Goal: Task Accomplishment & Management: Use online tool/utility

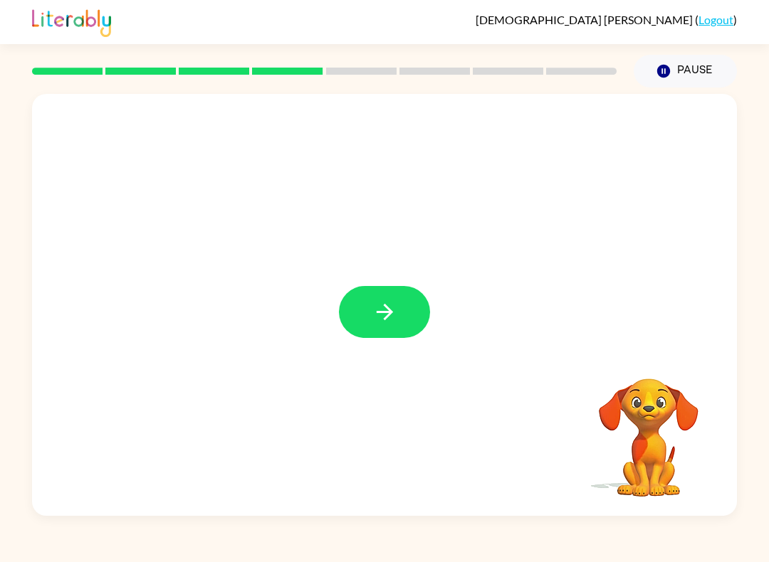
click at [376, 326] on button "button" at bounding box center [384, 312] width 91 height 52
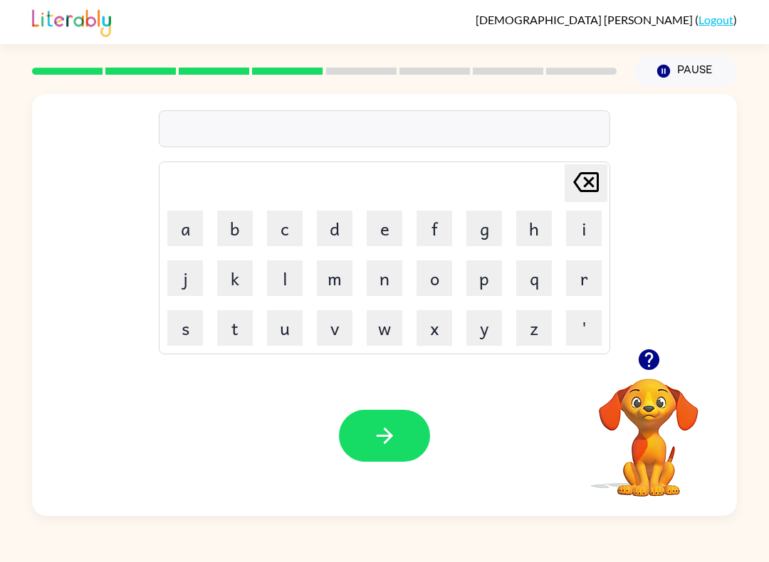
click at [488, 235] on button "g" at bounding box center [484, 229] width 36 height 36
click at [194, 224] on button "a" at bounding box center [185, 229] width 36 height 36
click at [586, 276] on button "r" at bounding box center [584, 278] width 36 height 36
click at [288, 285] on button "l" at bounding box center [285, 278] width 36 height 36
click at [585, 219] on button "i" at bounding box center [584, 229] width 36 height 36
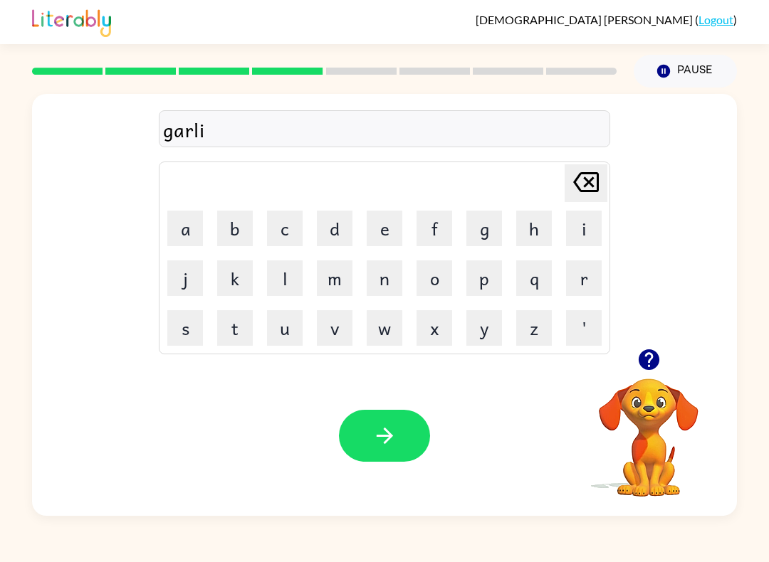
click at [285, 223] on button "c" at bounding box center [285, 229] width 36 height 36
click at [401, 439] on button "button" at bounding box center [384, 436] width 91 height 52
click at [480, 268] on button "p" at bounding box center [484, 278] width 36 height 36
click at [436, 280] on button "o" at bounding box center [434, 278] width 36 height 36
click at [586, 280] on button "r" at bounding box center [584, 278] width 36 height 36
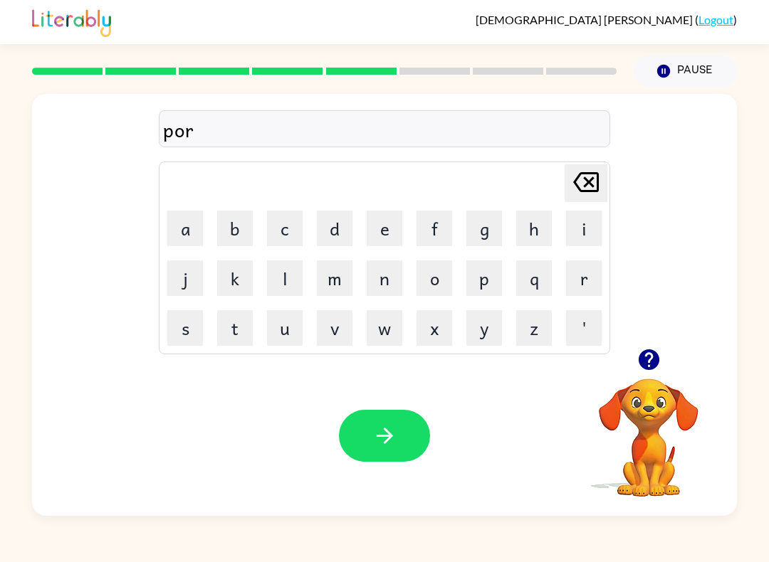
click at [297, 223] on button "c" at bounding box center [285, 229] width 36 height 36
click at [542, 226] on button "h" at bounding box center [534, 229] width 36 height 36
click at [182, 328] on button "s" at bounding box center [185, 328] width 36 height 36
click at [402, 438] on button "button" at bounding box center [384, 436] width 91 height 52
click at [396, 327] on button "w" at bounding box center [384, 328] width 36 height 36
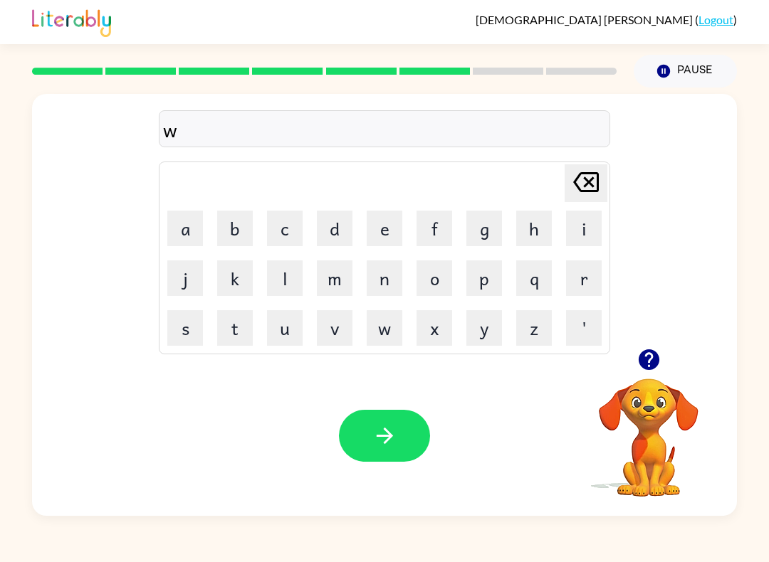
click at [438, 282] on button "o" at bounding box center [434, 278] width 36 height 36
click at [288, 276] on button "l" at bounding box center [285, 278] width 36 height 36
click at [332, 215] on button "d" at bounding box center [335, 229] width 36 height 36
click at [399, 436] on button "button" at bounding box center [384, 436] width 91 height 52
click at [185, 232] on button "a" at bounding box center [185, 229] width 36 height 36
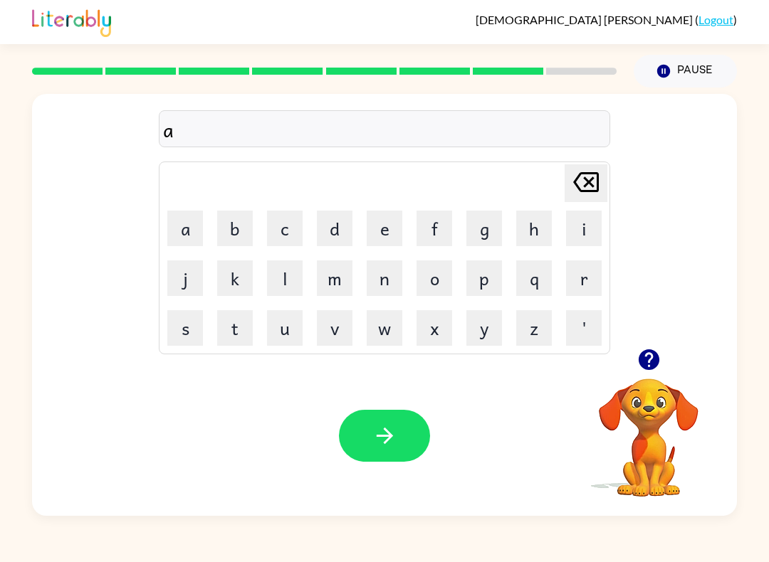
click at [660, 391] on video "Your browser must support playing .mp4 files to use Literably. Please try using…" at bounding box center [648, 428] width 142 height 142
click at [659, 351] on icon "button" at bounding box center [648, 359] width 25 height 25
click at [396, 267] on button "n" at bounding box center [384, 278] width 36 height 36
click at [180, 331] on button "s" at bounding box center [185, 328] width 36 height 36
click at [576, 275] on button "r" at bounding box center [584, 278] width 36 height 36
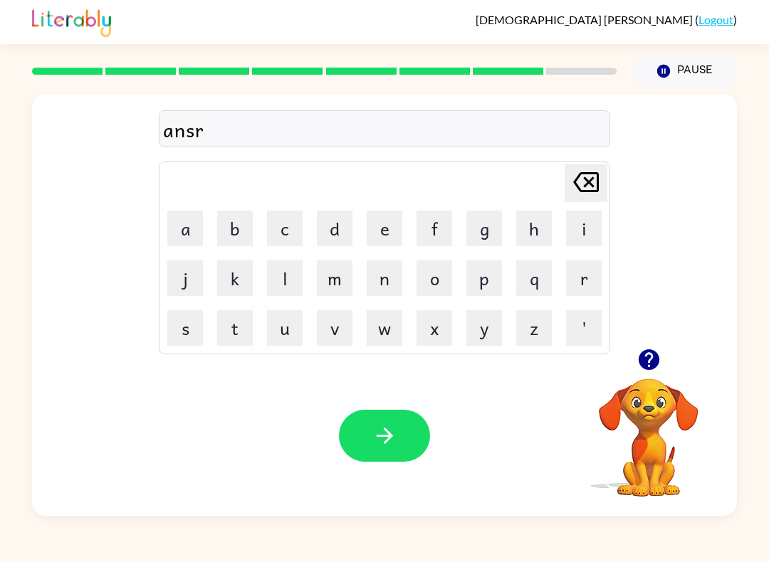
click at [391, 448] on icon "button" at bounding box center [384, 435] width 25 height 25
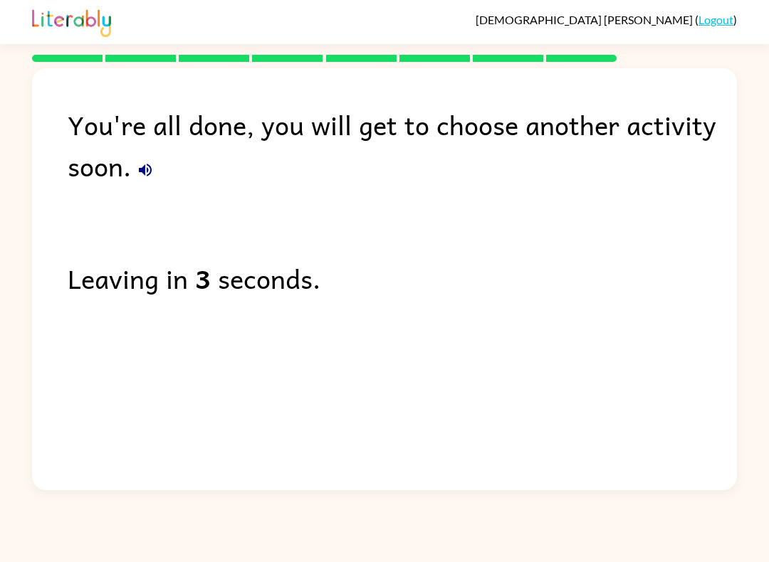
click at [364, 372] on div "You're all done, you will get to choose another activity soon. Leaving in 3 sec…" at bounding box center [384, 275] width 704 height 415
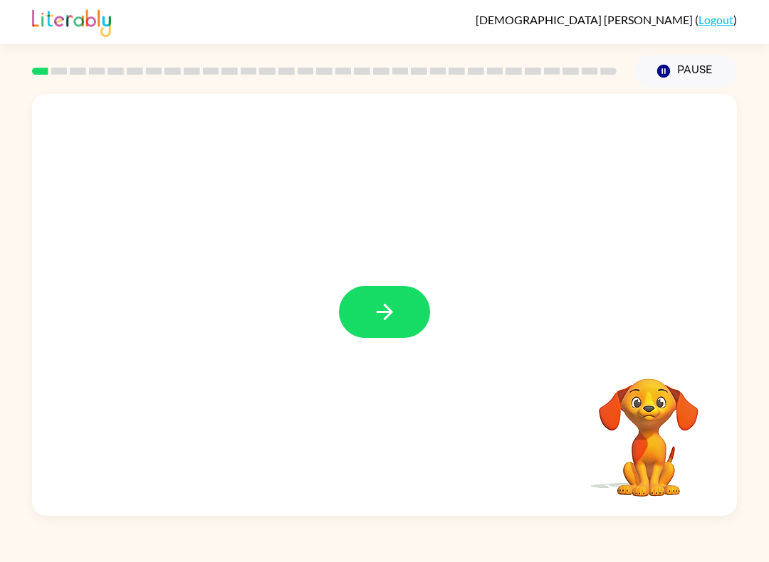
click at [411, 306] on button "button" at bounding box center [384, 312] width 91 height 52
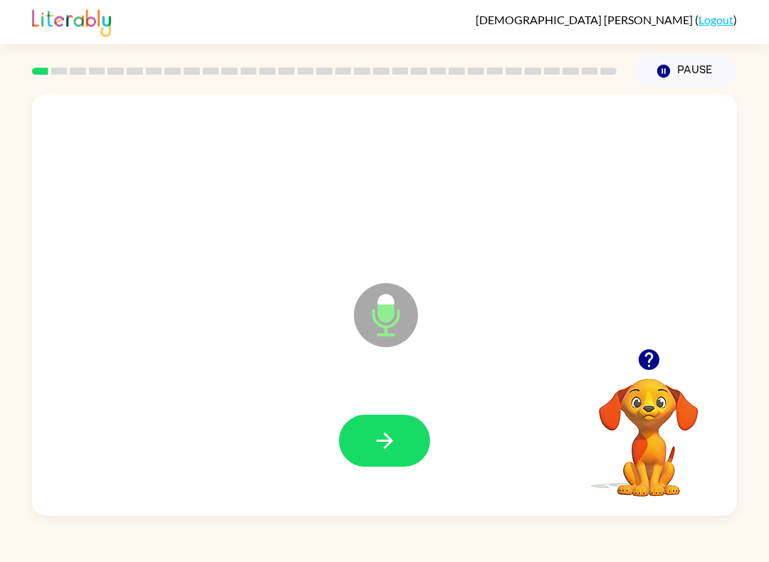
click at [411, 449] on button "button" at bounding box center [384, 441] width 91 height 52
click at [399, 439] on button "button" at bounding box center [384, 441] width 91 height 52
click at [384, 465] on button "button" at bounding box center [384, 441] width 91 height 52
click at [391, 443] on icon "button" at bounding box center [384, 441] width 16 height 16
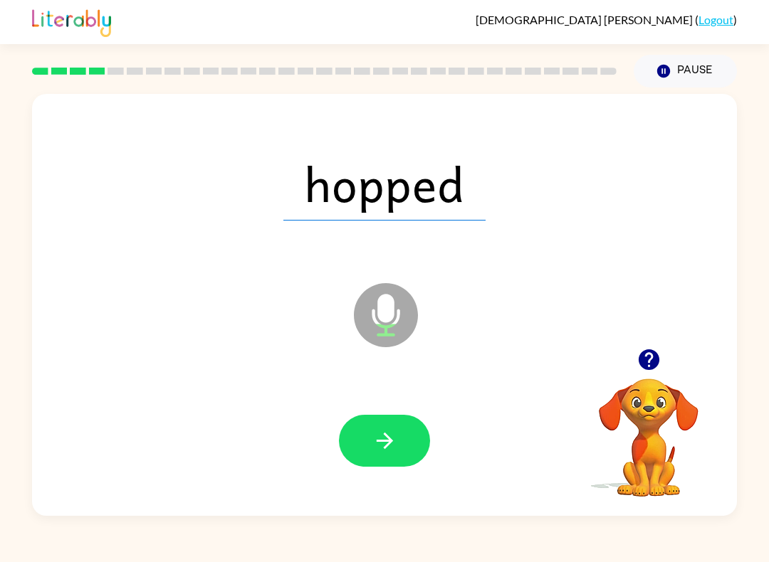
click at [395, 438] on icon "button" at bounding box center [384, 440] width 25 height 25
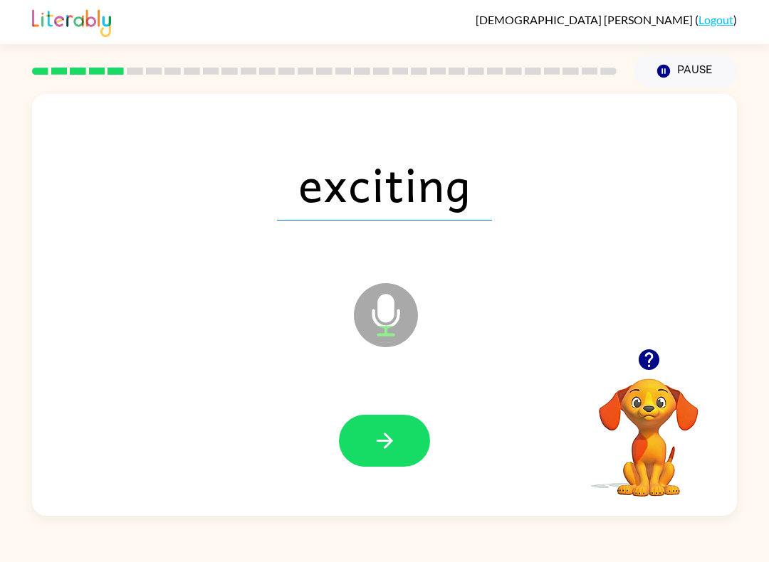
click at [394, 439] on icon "button" at bounding box center [384, 440] width 25 height 25
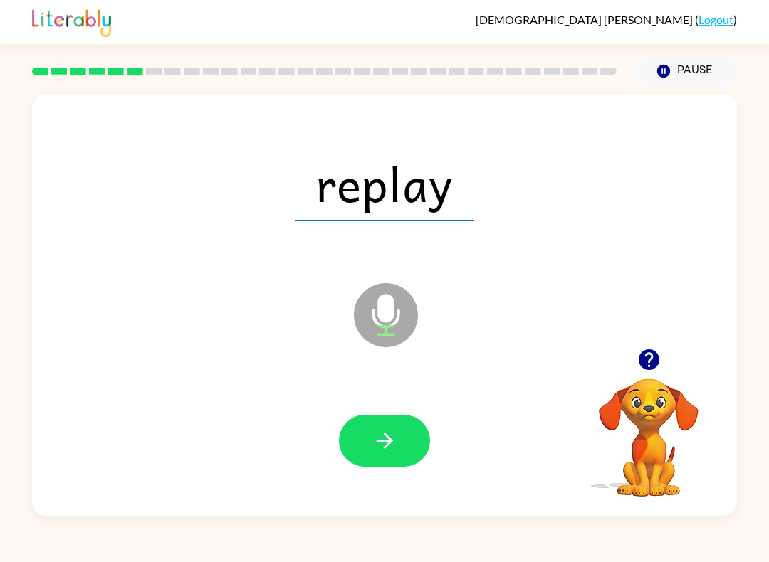
click at [397, 453] on button "button" at bounding box center [384, 441] width 91 height 52
click at [392, 438] on icon "button" at bounding box center [384, 440] width 25 height 25
click at [391, 438] on icon "button" at bounding box center [384, 440] width 25 height 25
click at [382, 434] on icon "button" at bounding box center [384, 440] width 25 height 25
click at [392, 443] on icon "button" at bounding box center [384, 440] width 25 height 25
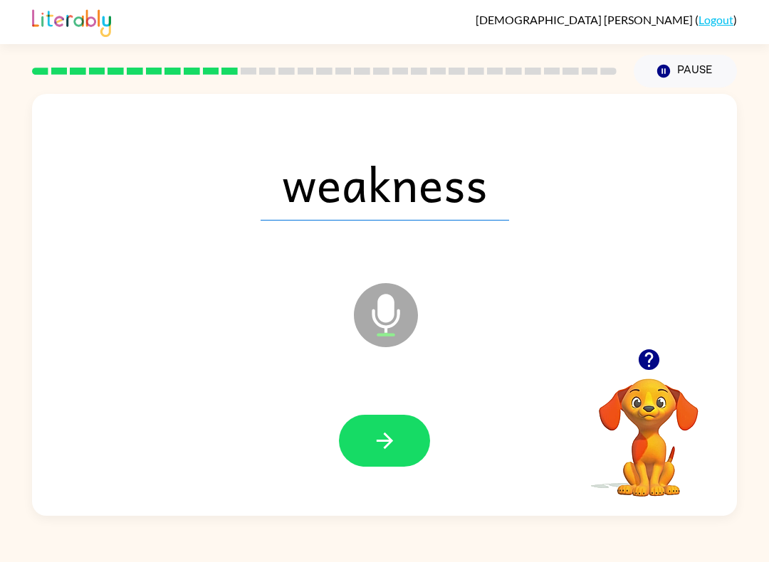
click at [383, 436] on icon "button" at bounding box center [384, 440] width 25 height 25
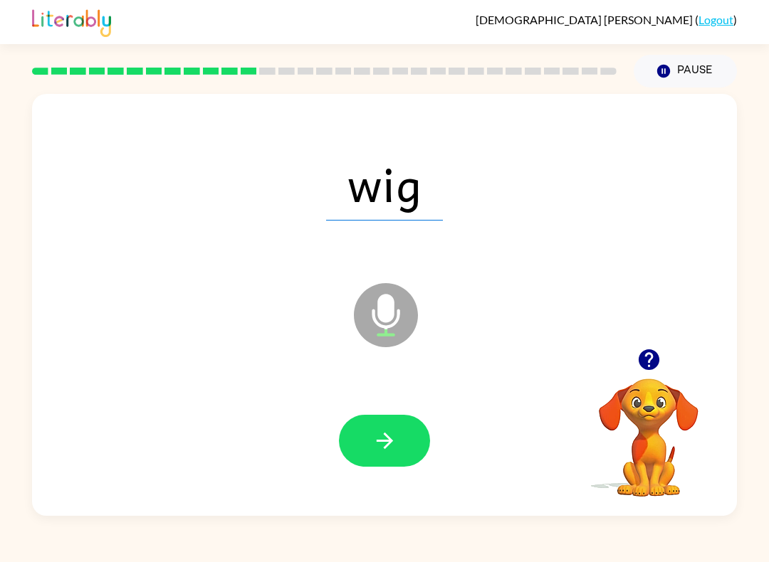
click at [389, 439] on icon "button" at bounding box center [384, 441] width 16 height 16
click at [384, 448] on icon "button" at bounding box center [384, 441] width 16 height 16
click at [397, 433] on button "button" at bounding box center [384, 441] width 91 height 52
click at [387, 421] on button "button" at bounding box center [384, 441] width 91 height 52
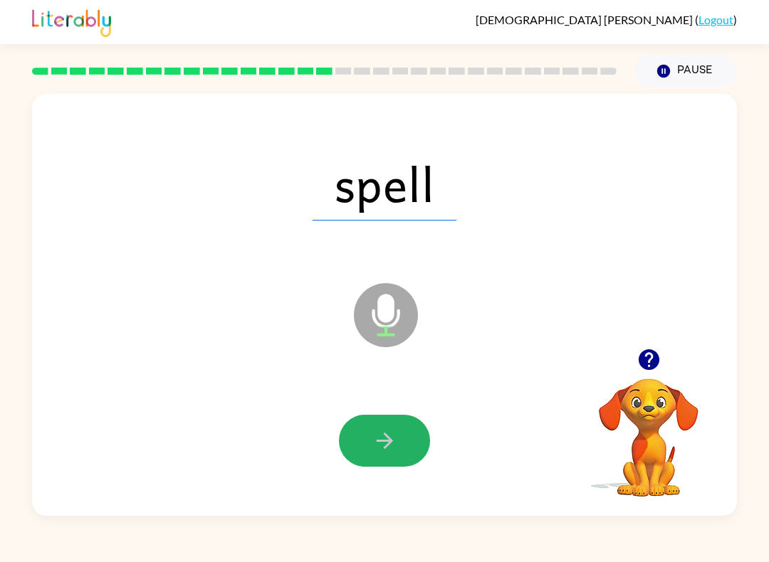
click at [377, 447] on icon "button" at bounding box center [384, 440] width 25 height 25
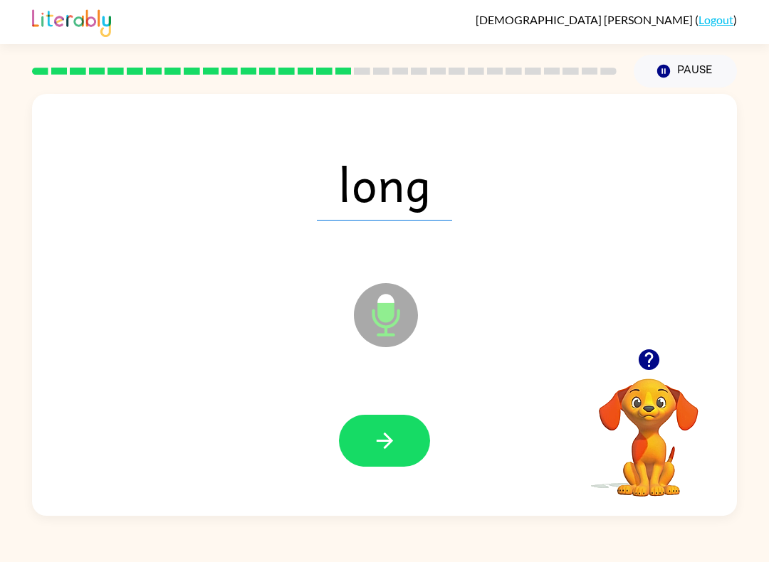
click at [365, 435] on button "button" at bounding box center [384, 441] width 91 height 52
click at [371, 455] on button "button" at bounding box center [384, 441] width 91 height 52
click at [389, 429] on icon "button" at bounding box center [384, 440] width 25 height 25
click at [385, 455] on button "button" at bounding box center [384, 441] width 91 height 52
click at [398, 440] on button "button" at bounding box center [384, 441] width 91 height 52
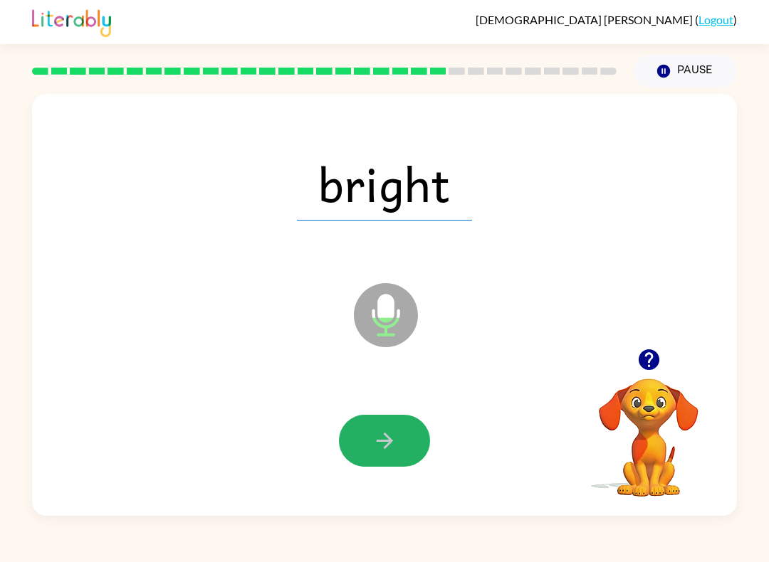
click at [391, 437] on icon "button" at bounding box center [384, 440] width 25 height 25
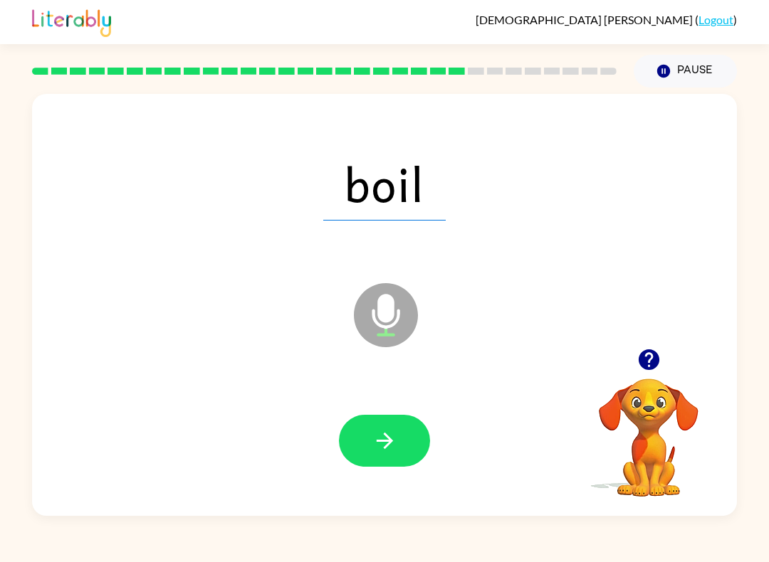
click at [384, 439] on icon "button" at bounding box center [384, 440] width 25 height 25
click at [383, 451] on icon "button" at bounding box center [384, 440] width 25 height 25
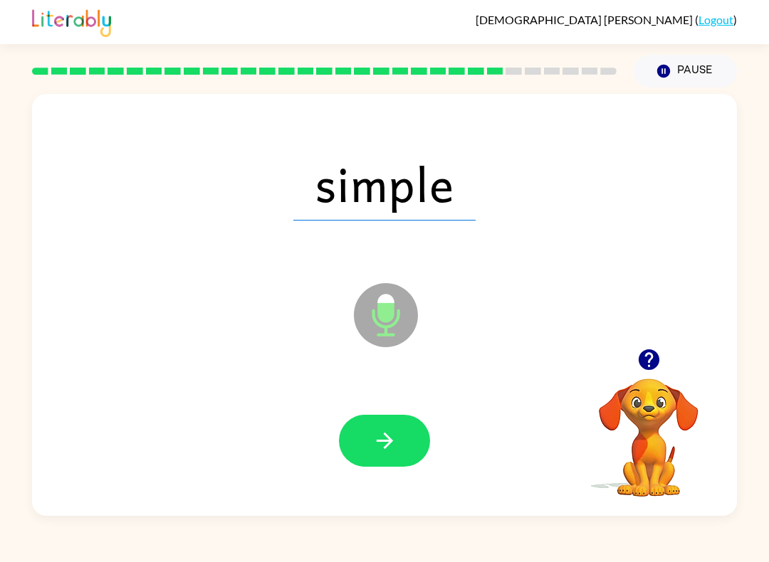
click at [391, 428] on button "button" at bounding box center [384, 441] width 91 height 52
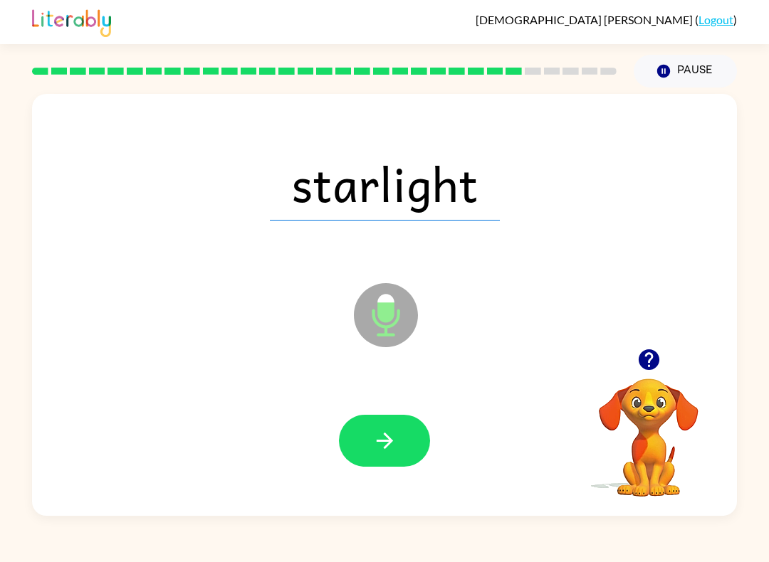
click at [396, 436] on icon "button" at bounding box center [384, 440] width 25 height 25
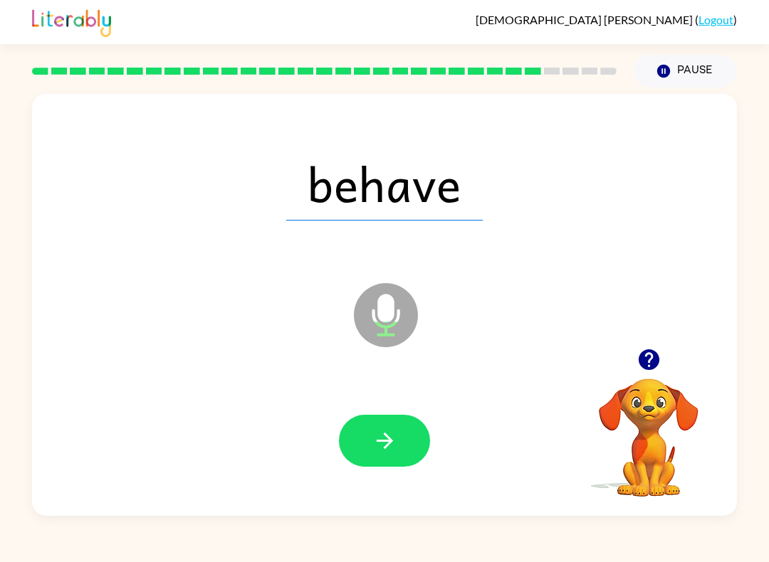
click at [382, 446] on icon "button" at bounding box center [384, 440] width 25 height 25
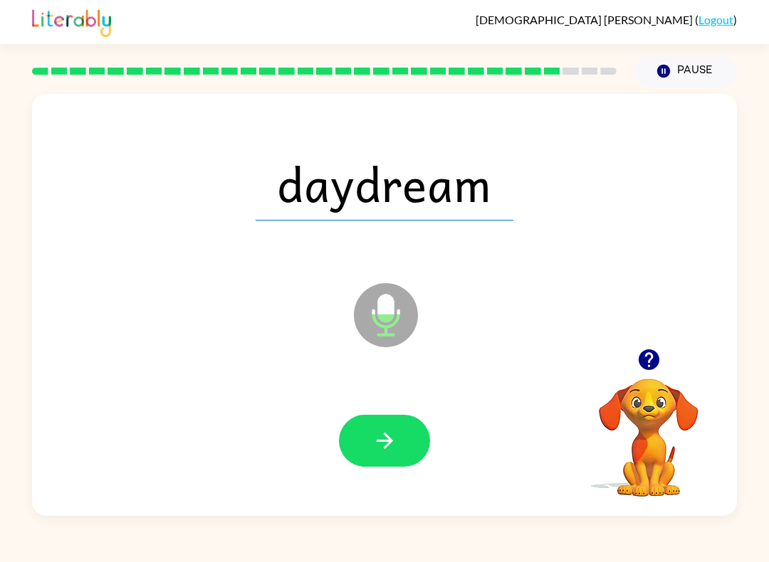
click at [399, 447] on button "button" at bounding box center [384, 441] width 91 height 52
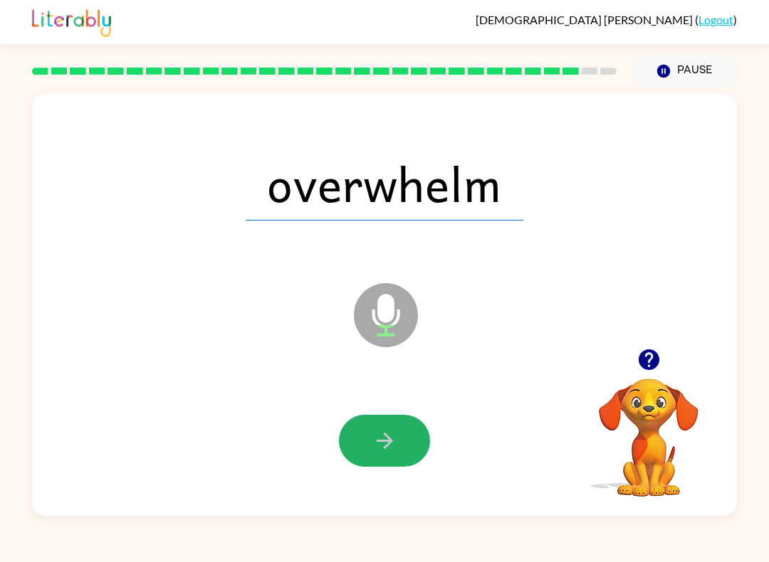
click at [413, 446] on button "button" at bounding box center [384, 441] width 91 height 52
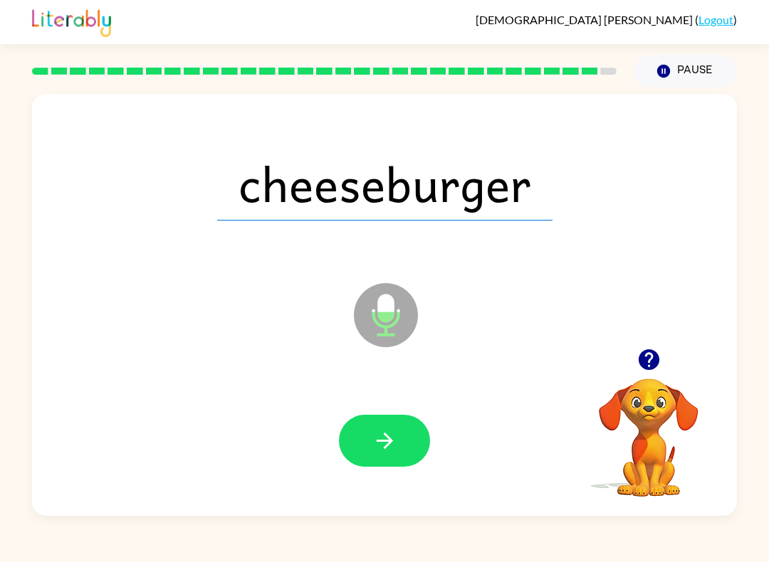
click at [396, 440] on icon "button" at bounding box center [384, 440] width 25 height 25
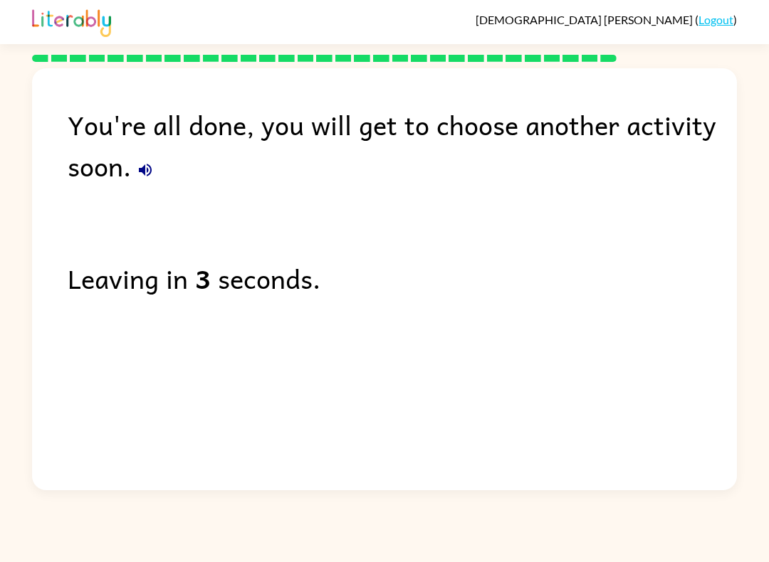
click at [616, 353] on div "You're all done, you will get to choose another activity soon. Leaving in 3 sec…" at bounding box center [384, 275] width 704 height 415
